Goal: Task Accomplishment & Management: Complete application form

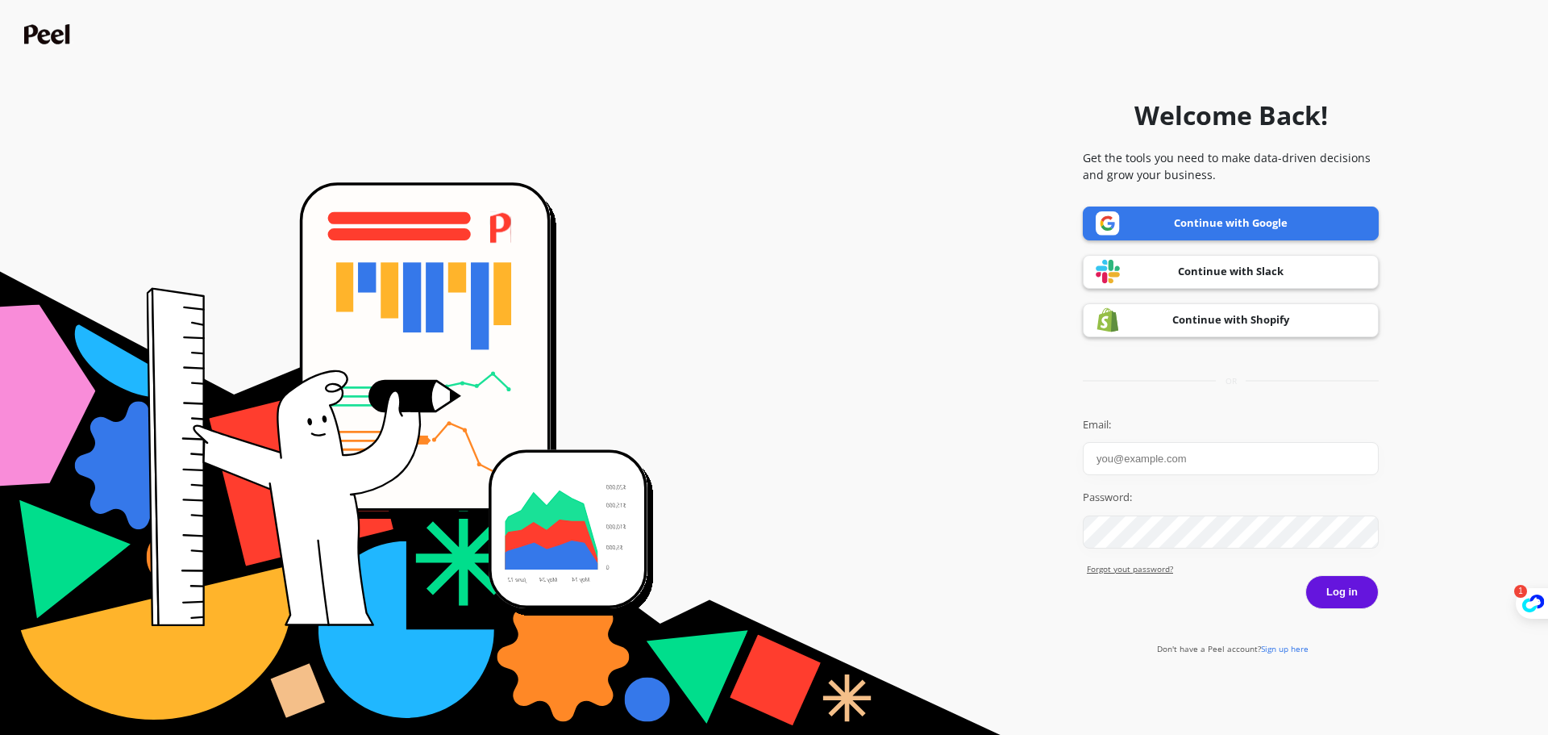
click at [1332, 225] on link "Continue with Google" at bounding box center [1231, 223] width 296 height 34
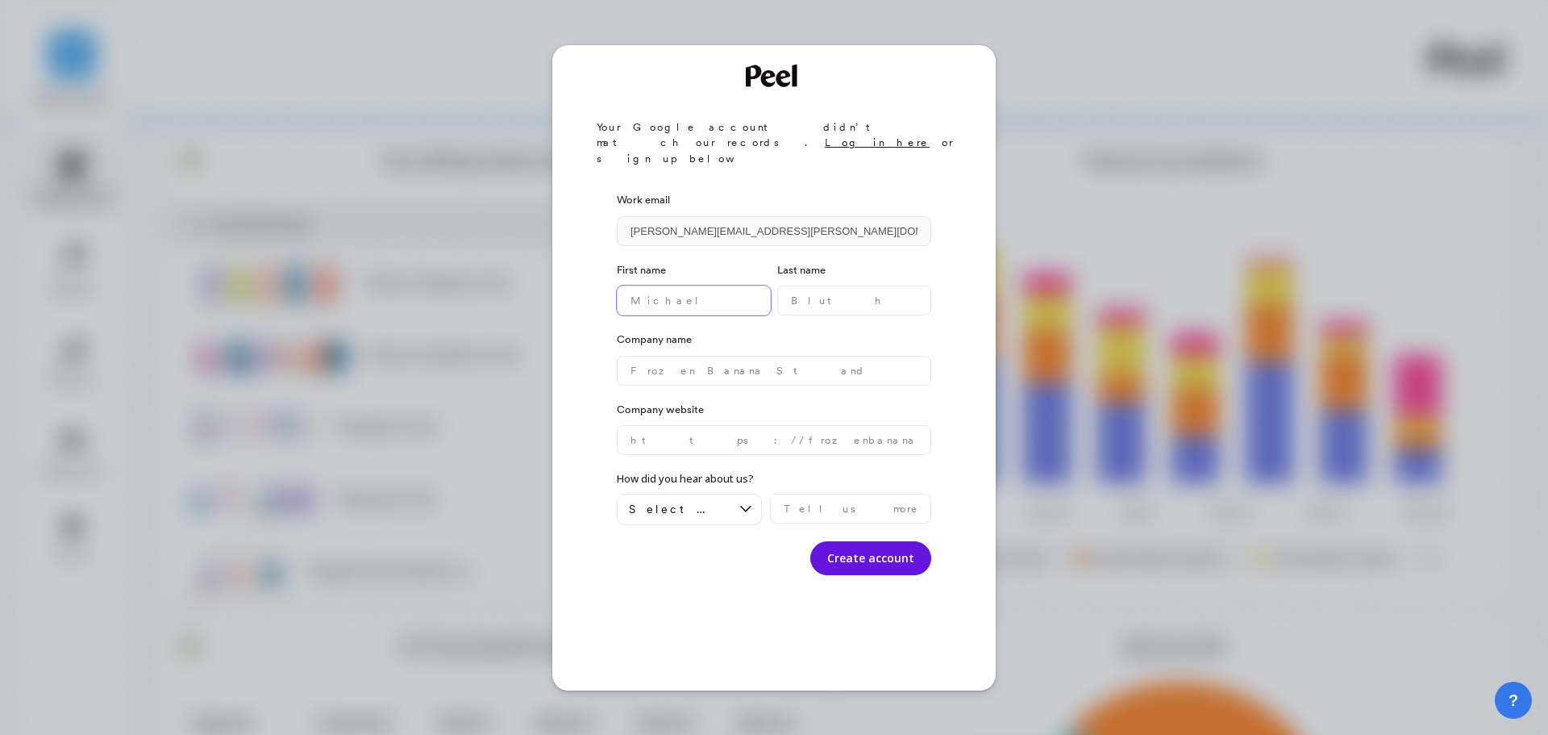
click at [708, 285] on name "text" at bounding box center [694, 300] width 154 height 30
type name "Ara"
type name "Herrera"
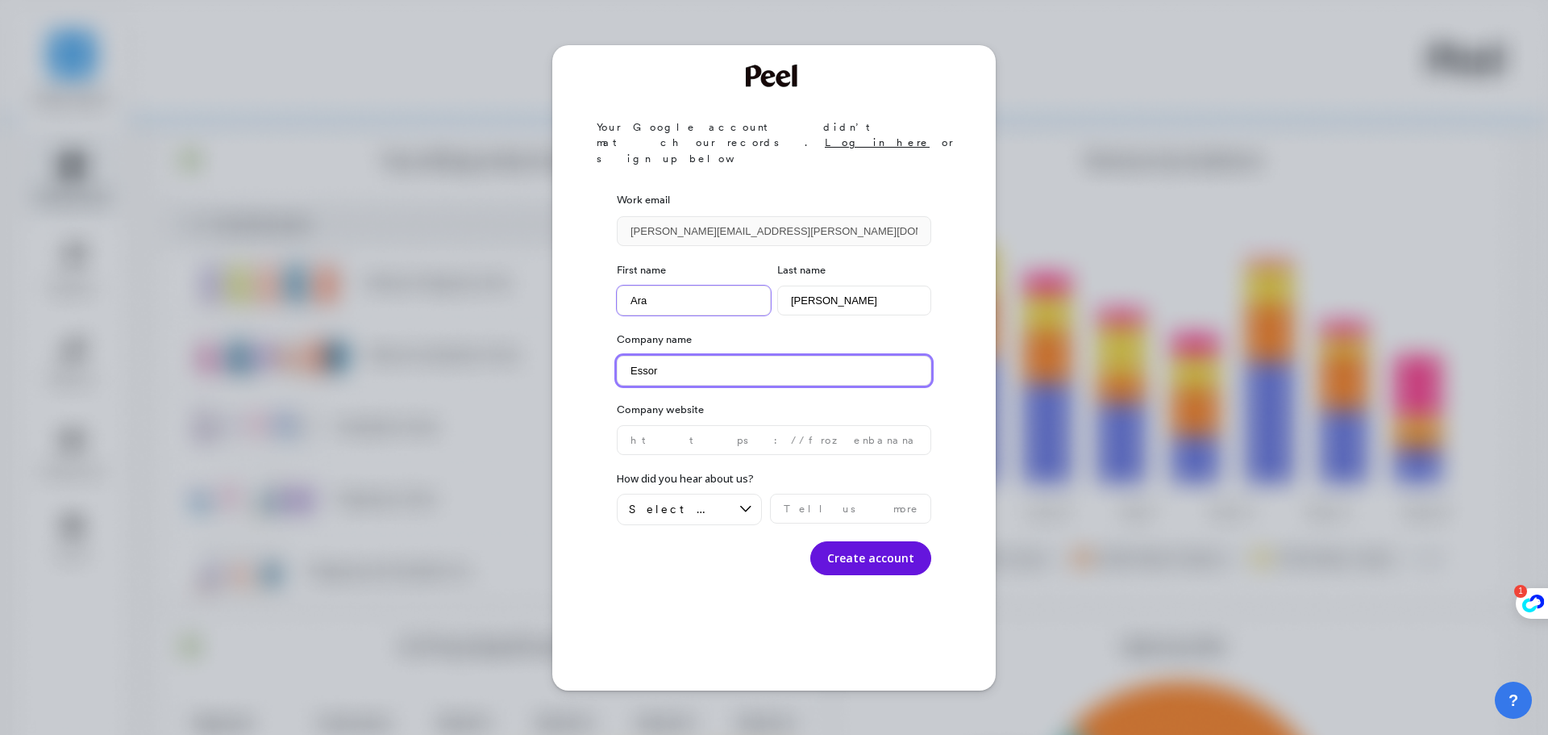
type name "Essor"
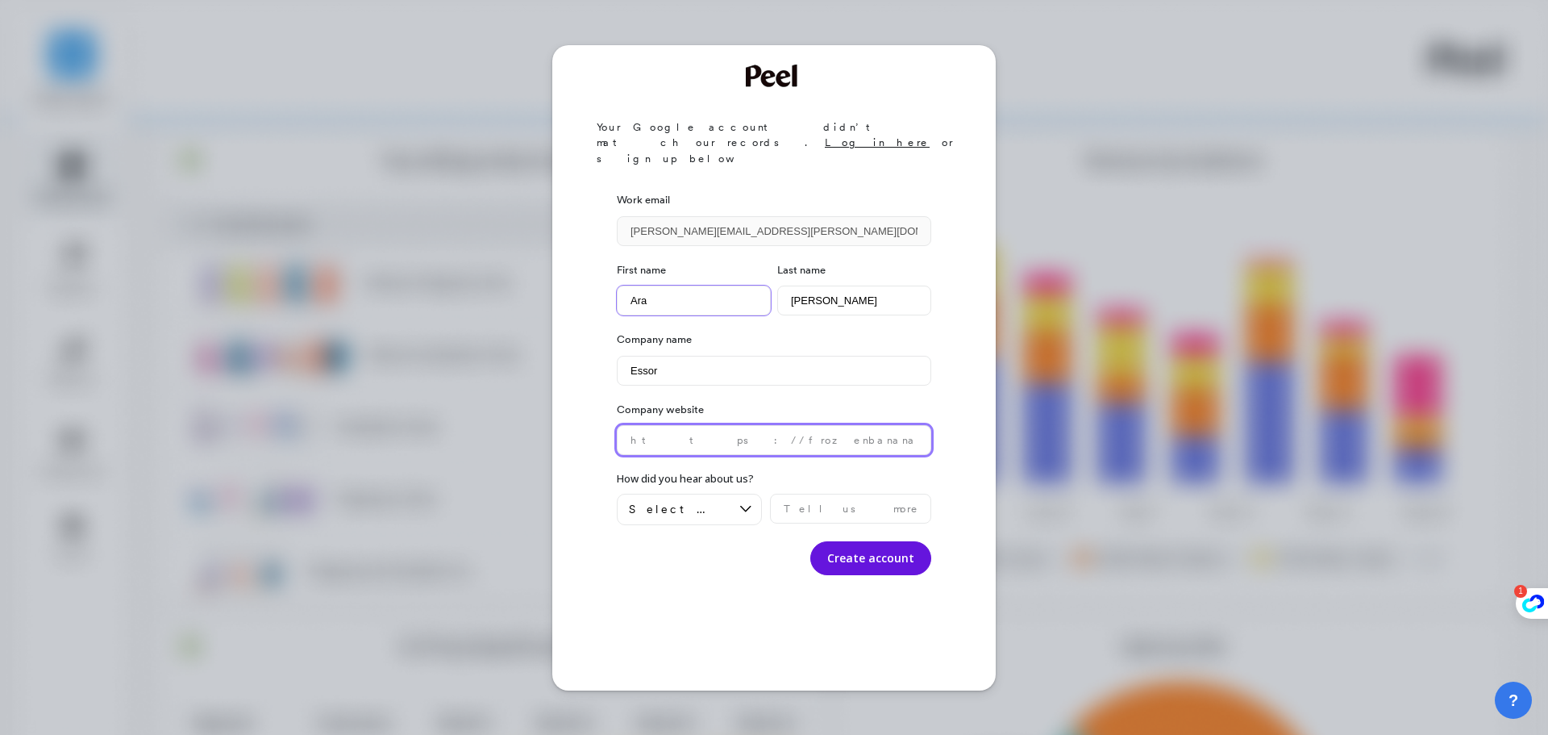
type website "q"
click at [1096, 123] on div "Your Google account didn’t match our records. Log in here or sign up below Work…" at bounding box center [774, 367] width 1548 height 735
